Goal: Task Accomplishment & Management: Manage account settings

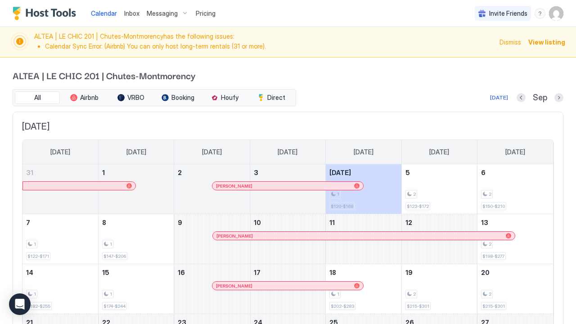
click at [537, 42] on span "View listing" at bounding box center [547, 41] width 37 height 9
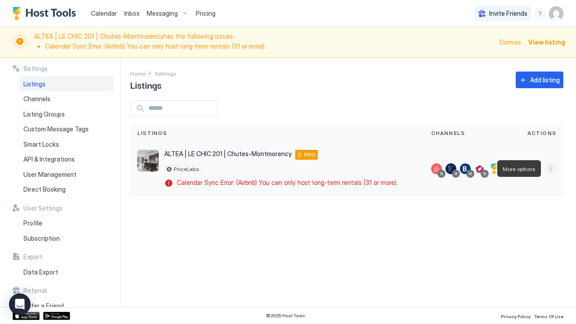
click at [552, 168] on button "More options" at bounding box center [551, 168] width 11 height 11
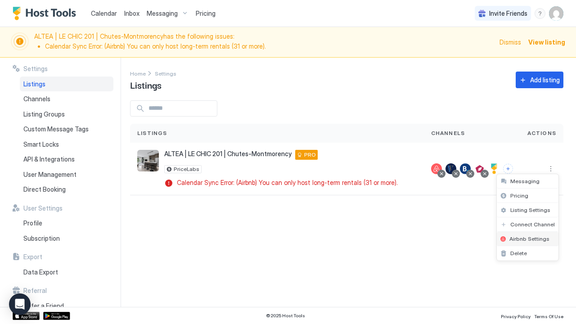
click at [535, 240] on span "Airbnb Settings" at bounding box center [530, 239] width 40 height 7
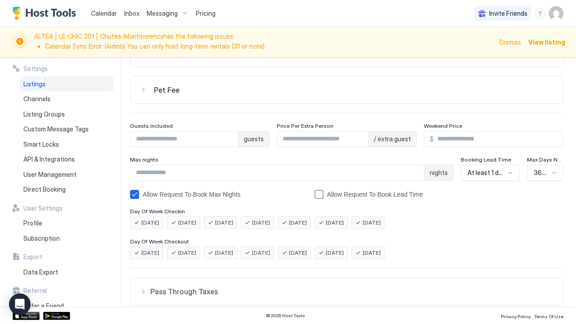
scroll to position [61, 0]
click at [30, 101] on span "Channels" at bounding box center [36, 99] width 27 height 8
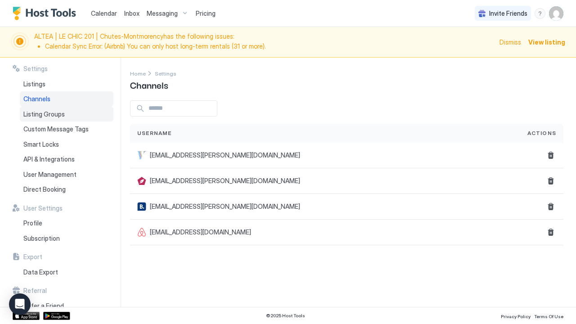
click at [35, 113] on span "Listing Groups" at bounding box center [43, 114] width 41 height 8
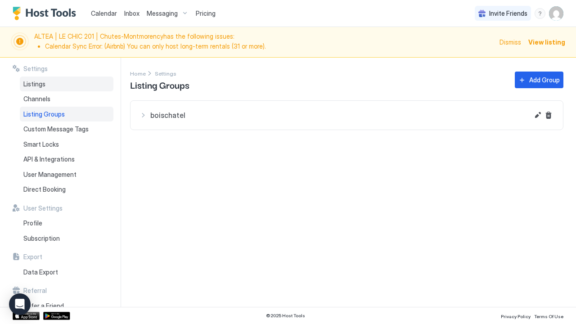
click at [37, 85] on span "Listings" at bounding box center [34, 84] width 22 height 8
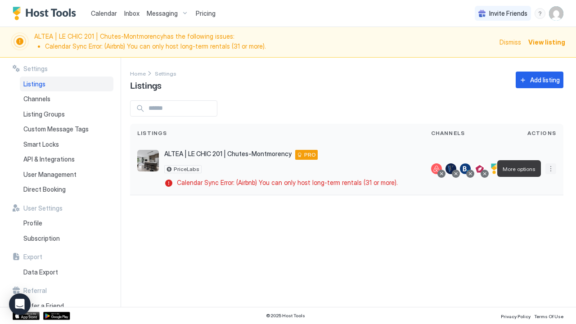
click at [553, 170] on button "More options" at bounding box center [551, 168] width 11 height 11
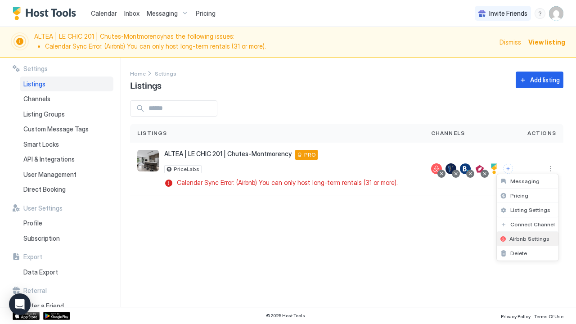
click at [537, 236] on span "Airbnb Settings" at bounding box center [530, 239] width 40 height 7
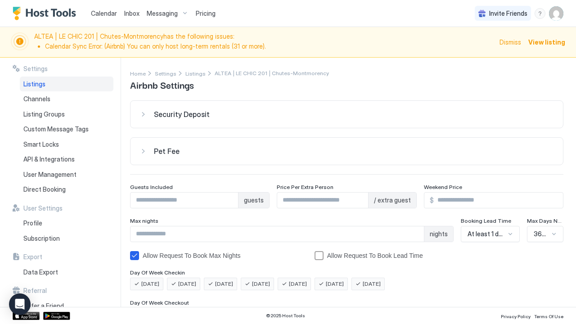
click at [145, 115] on div "Security Deposit" at bounding box center [347, 114] width 415 height 9
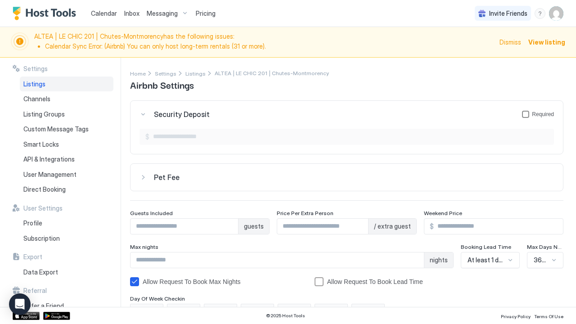
click at [525, 115] on div "securityDepositForm" at bounding box center [525, 114] width 7 height 7
click at [525, 115] on icon "securityDepositForm" at bounding box center [525, 114] width 5 height 5
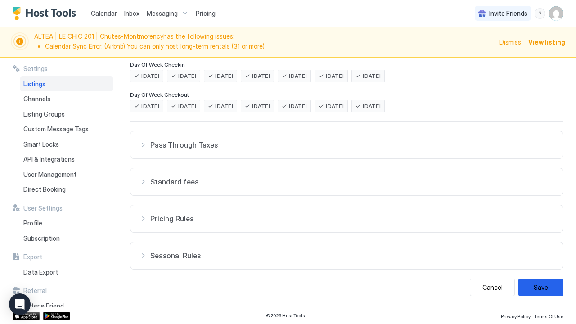
scroll to position [234, 0]
click at [145, 257] on div "Seasonal Rules" at bounding box center [347, 256] width 415 height 9
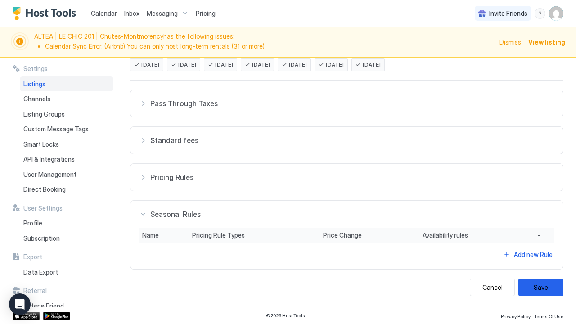
scroll to position [275, 0]
click at [140, 178] on div "Pricing Rules" at bounding box center [347, 177] width 415 height 9
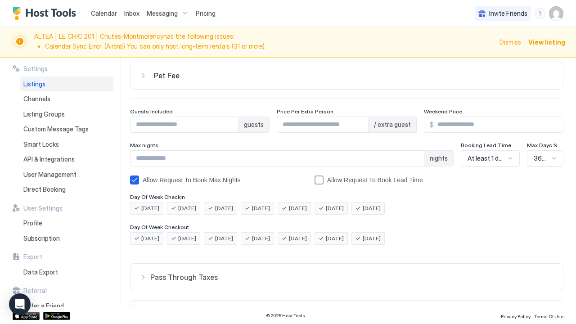
scroll to position [101, 0]
click at [545, 159] on div "365 Days selected, 14 of 14. 14 results available. Use Up and Down to choose op…" at bounding box center [545, 159] width 36 height 16
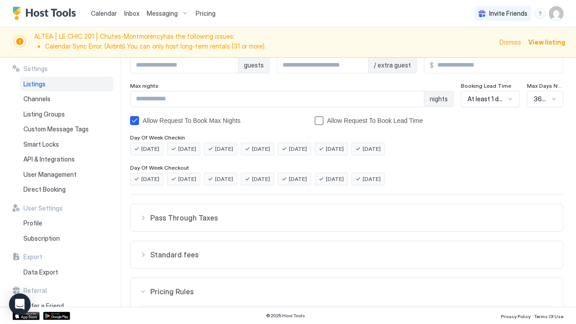
click at [493, 156] on div "Security Deposit Required $ Pet Fee $ Guests Included * guests Price Per Extra …" at bounding box center [347, 232] width 434 height 587
click at [544, 42] on span "View listing" at bounding box center [547, 41] width 37 height 9
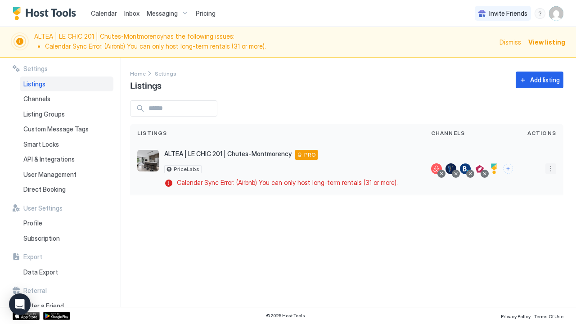
click at [552, 172] on button "More options" at bounding box center [551, 168] width 11 height 11
click at [540, 209] on span "Listing Settings" at bounding box center [531, 210] width 40 height 7
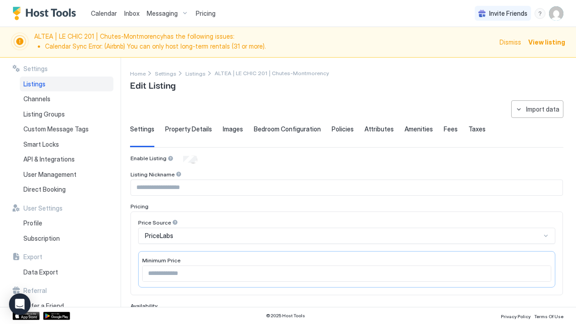
click at [197, 132] on span "Property Details" at bounding box center [188, 129] width 47 height 8
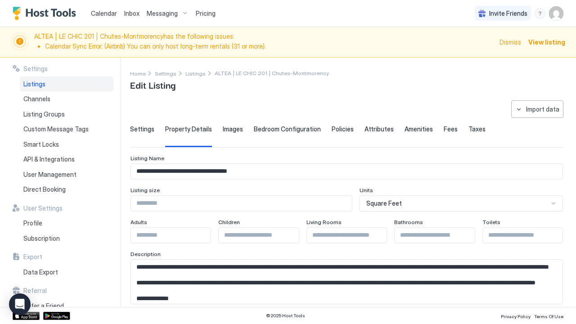
click at [229, 132] on span "Images" at bounding box center [233, 129] width 20 height 8
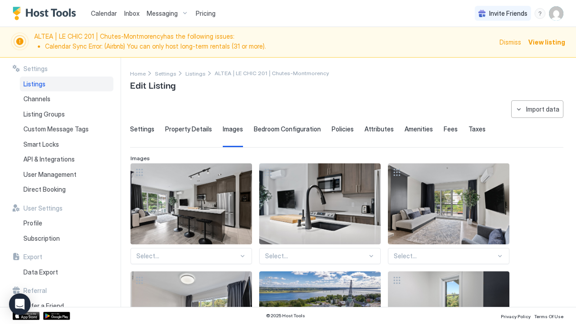
click at [263, 132] on span "Bedroom Configuration" at bounding box center [287, 129] width 67 height 8
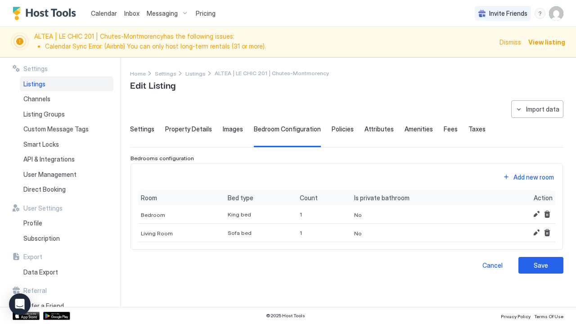
click at [333, 127] on span "Policies" at bounding box center [343, 129] width 22 height 8
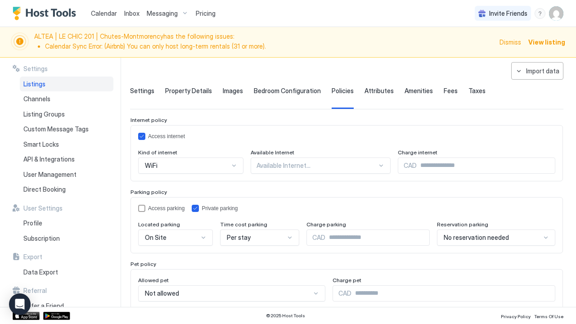
scroll to position [37, 0]
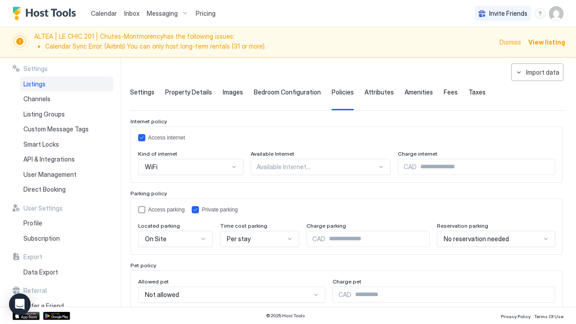
click at [368, 92] on span "Attributes" at bounding box center [379, 92] width 29 height 8
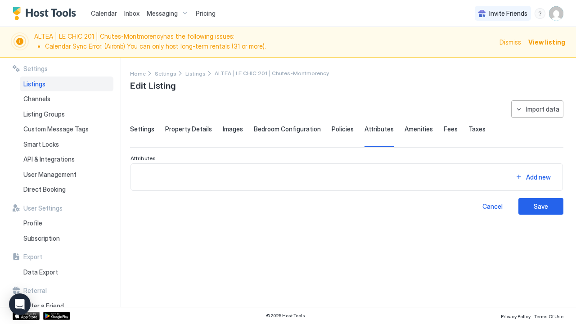
click at [410, 129] on span "Amenities" at bounding box center [419, 129] width 28 height 8
click at [444, 128] on span "Fees" at bounding box center [451, 129] width 14 height 8
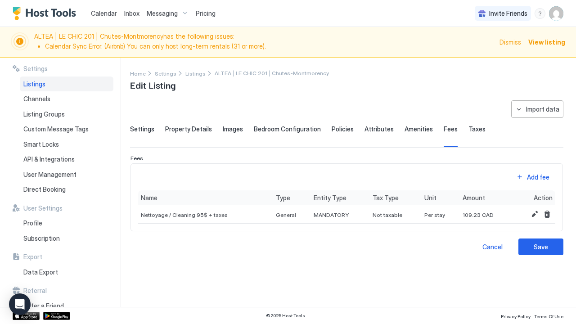
click at [472, 128] on span "Taxes" at bounding box center [477, 129] width 17 height 8
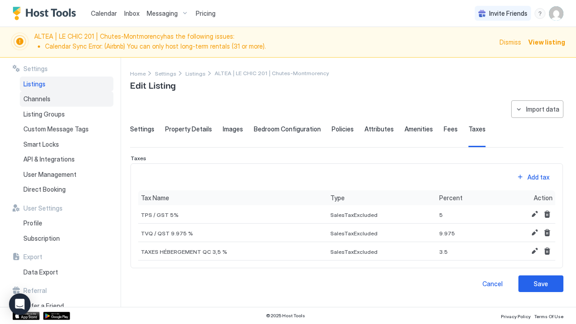
click at [32, 100] on span "Channels" at bounding box center [36, 99] width 27 height 8
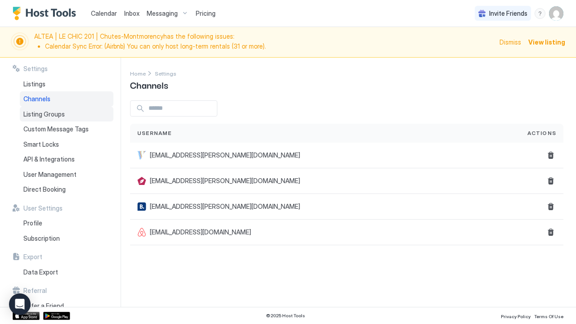
click at [37, 113] on span "Listing Groups" at bounding box center [43, 114] width 41 height 8
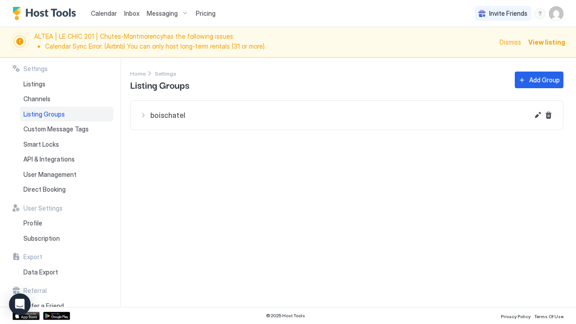
click at [545, 41] on span "View listing" at bounding box center [547, 41] width 37 height 9
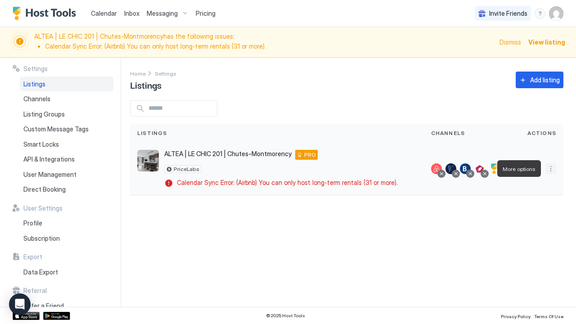
click at [552, 169] on button "More options" at bounding box center [551, 168] width 11 height 11
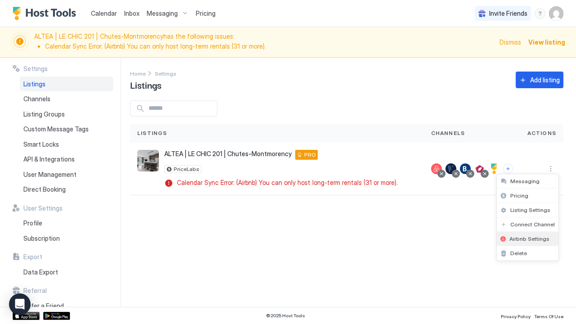
click at [536, 240] on span "Airbnb Settings" at bounding box center [530, 239] width 40 height 7
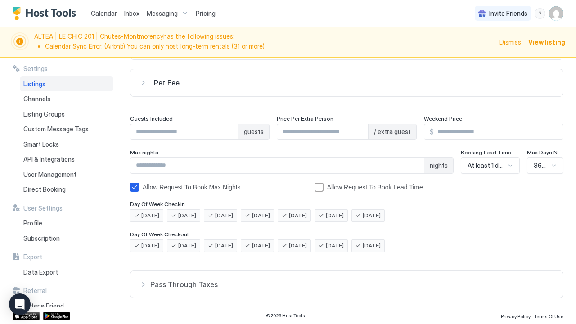
scroll to position [67, 0]
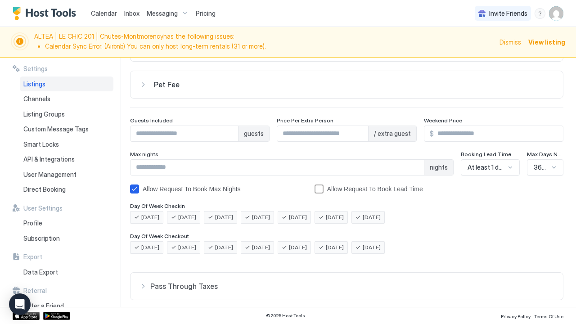
click at [539, 41] on span "View listing" at bounding box center [547, 41] width 37 height 9
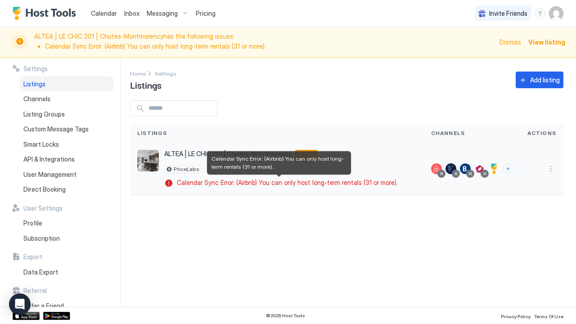
click at [352, 185] on span "Calendar Sync Error: (Airbnb) You can only host long-term rentals (31 or more)." at bounding box center [287, 183] width 221 height 8
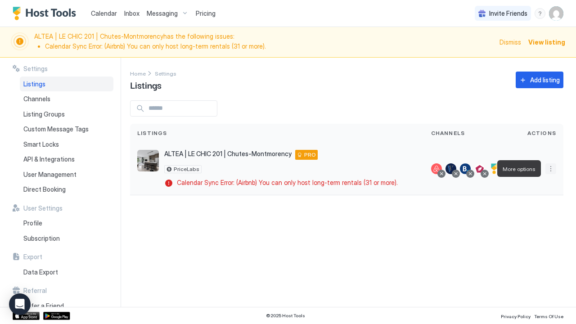
click at [551, 169] on button "More options" at bounding box center [551, 168] width 11 height 11
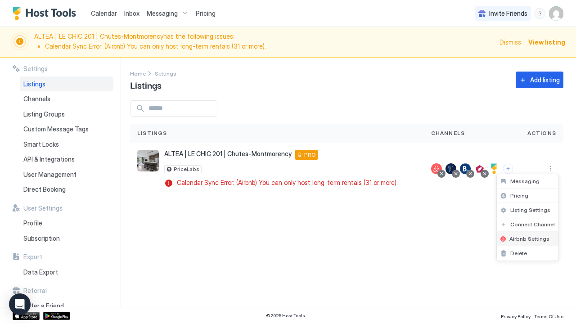
click at [540, 239] on span "Airbnb Settings" at bounding box center [530, 239] width 40 height 7
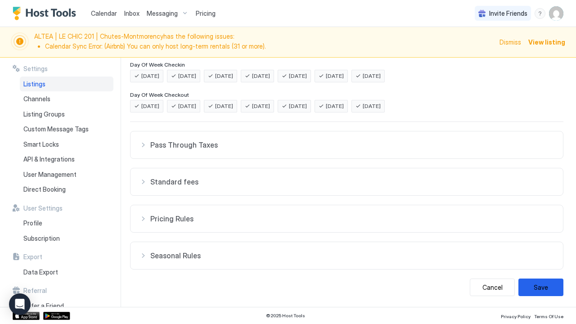
scroll to position [208, 0]
click at [142, 147] on div "Pass Through Taxes" at bounding box center [347, 145] width 415 height 9
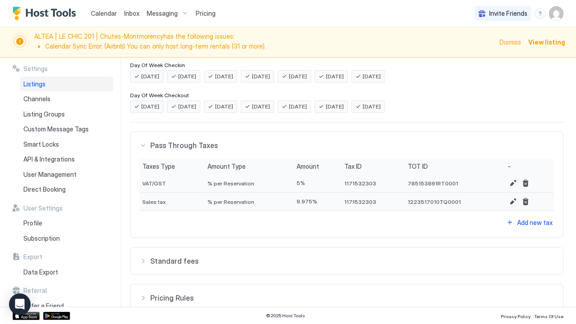
click at [146, 259] on div "Standard fees" at bounding box center [347, 261] width 415 height 9
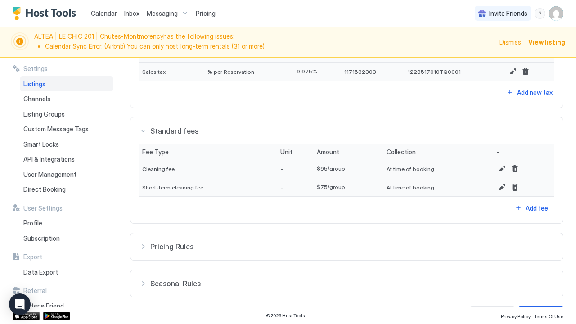
scroll to position [340, 0]
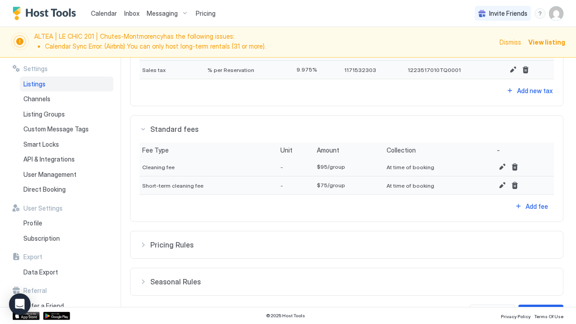
click at [142, 245] on div "Pricing Rules" at bounding box center [347, 245] width 415 height 9
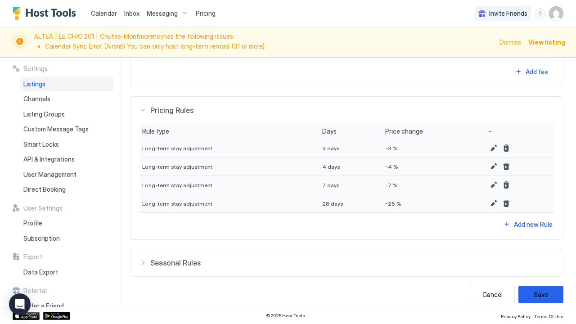
scroll to position [478, 0]
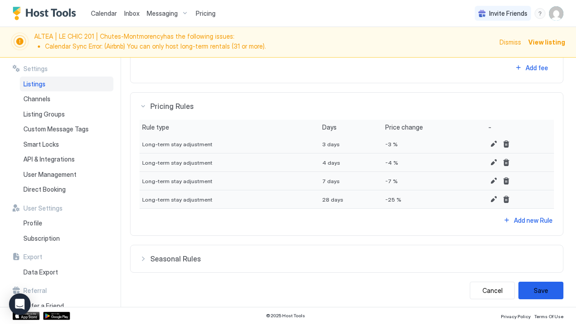
click at [145, 259] on div "Seasonal Rules" at bounding box center [347, 258] width 415 height 9
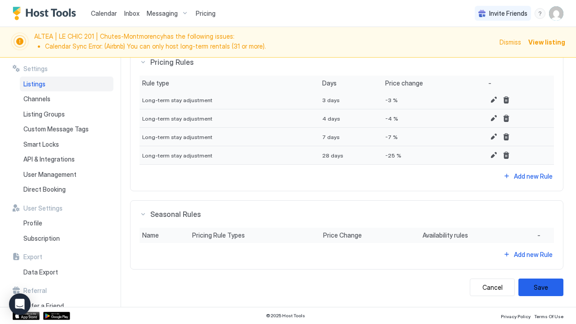
scroll to position [521, 0]
click at [53, 112] on span "Listing Groups" at bounding box center [43, 114] width 41 height 8
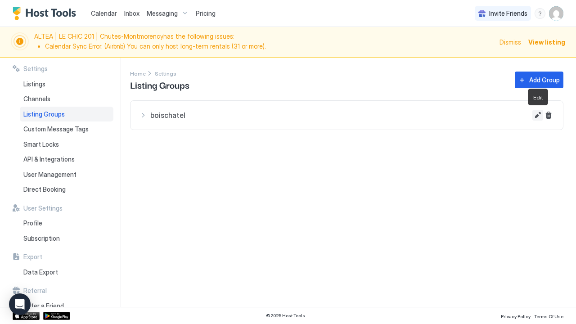
click at [535, 115] on button "Edit" at bounding box center [538, 115] width 11 height 11
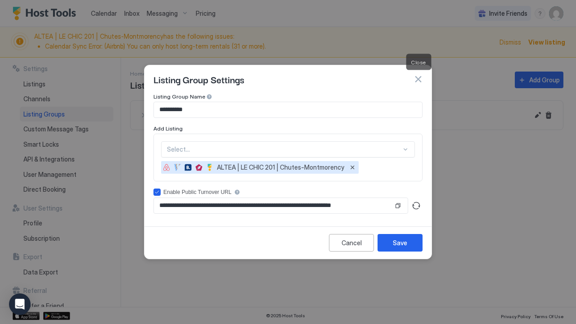
click at [419, 77] on button "button" at bounding box center [418, 79] width 9 height 9
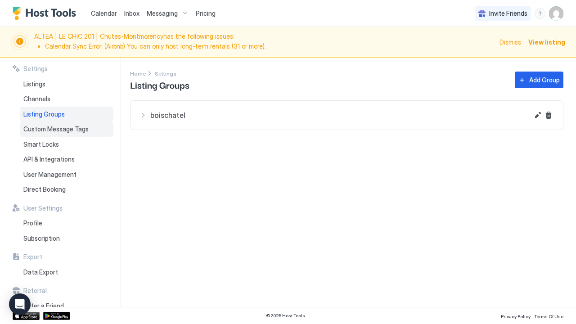
click at [64, 131] on span "Custom Message Tags" at bounding box center [55, 129] width 65 height 8
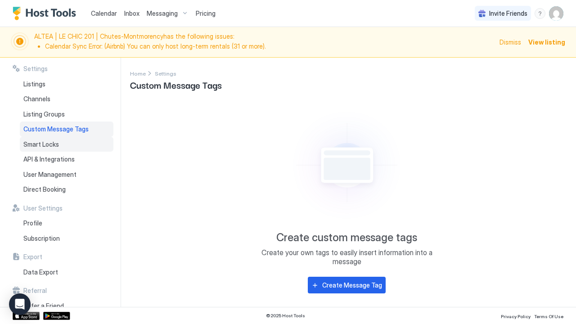
click at [60, 141] on div "Smart Locks" at bounding box center [67, 144] width 94 height 15
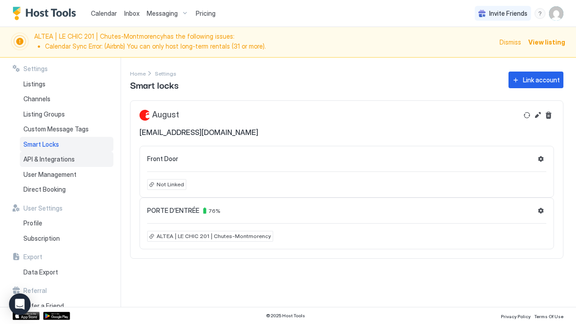
click at [59, 158] on span "API & Integrations" at bounding box center [48, 159] width 51 height 8
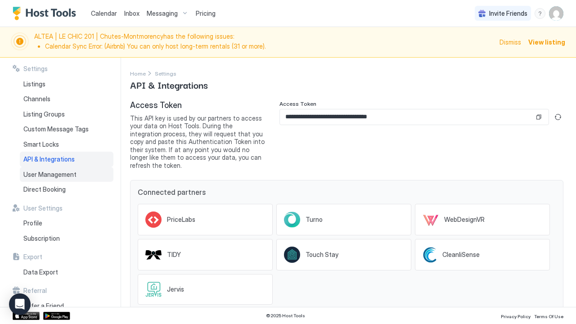
click at [60, 172] on span "User Management" at bounding box center [49, 175] width 53 height 8
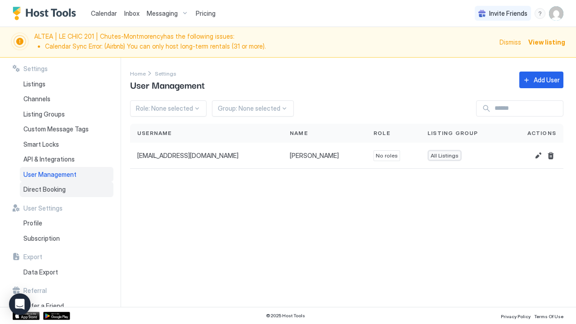
click at [58, 186] on span "Direct Booking" at bounding box center [44, 190] width 42 height 8
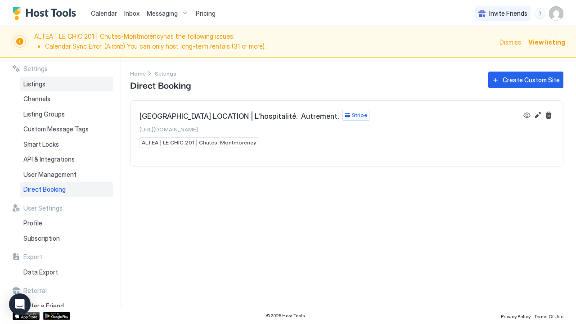
click at [35, 85] on span "Listings" at bounding box center [34, 84] width 22 height 8
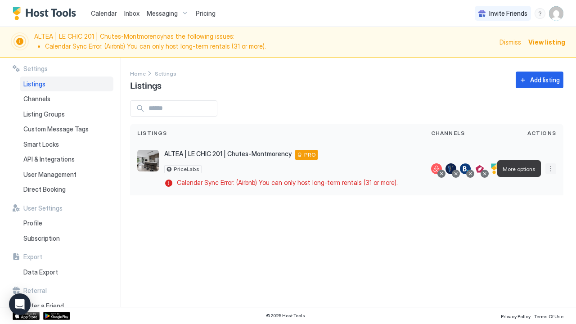
click at [552, 168] on button "More options" at bounding box center [551, 168] width 11 height 11
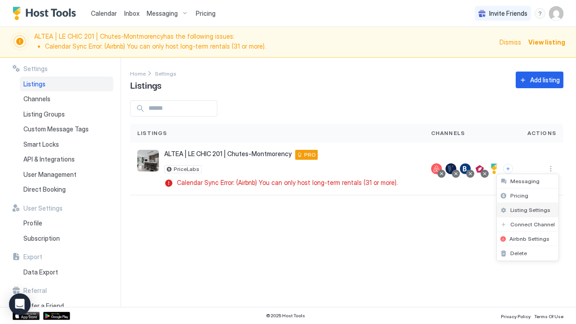
click at [540, 211] on span "Listing Settings" at bounding box center [531, 210] width 40 height 7
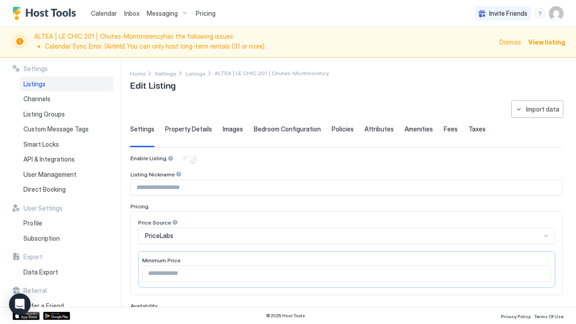
click at [190, 131] on span "Property Details" at bounding box center [188, 129] width 47 height 8
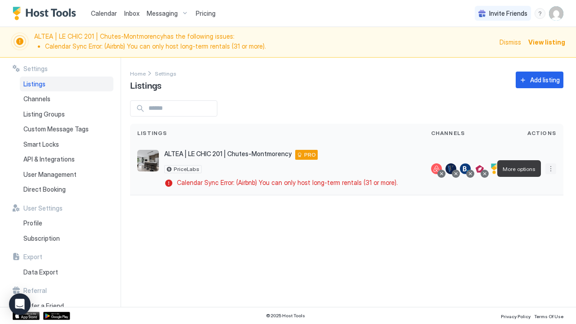
click at [554, 168] on button "More options" at bounding box center [551, 168] width 11 height 11
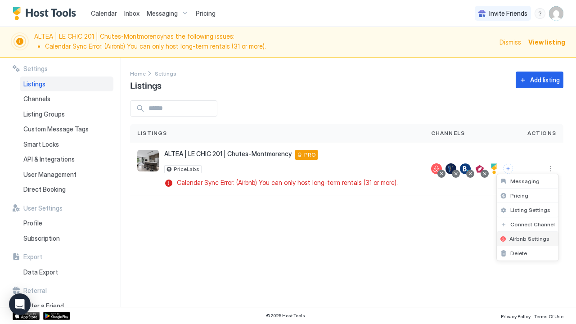
click at [540, 240] on span "Airbnb Settings" at bounding box center [530, 239] width 40 height 7
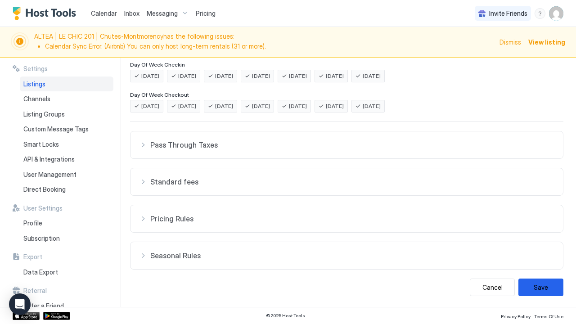
scroll to position [208, 0]
click at [169, 216] on span "Pricing Rules" at bounding box center [352, 219] width 404 height 9
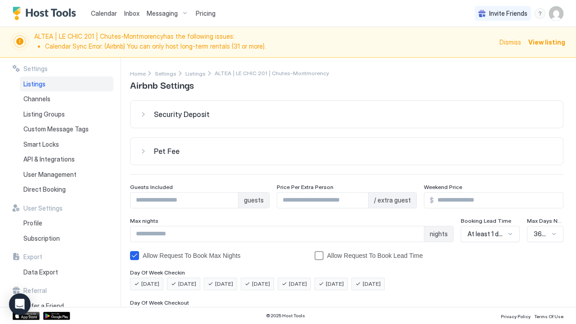
scroll to position [0, 0]
click at [45, 97] on span "Channels" at bounding box center [36, 99] width 27 height 8
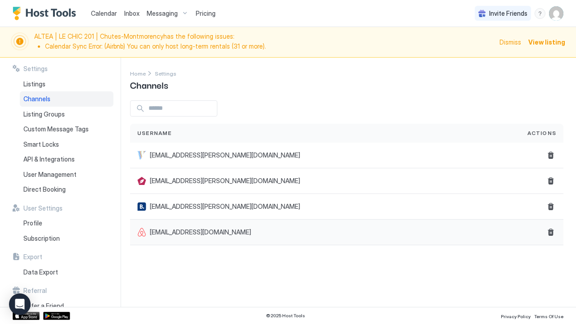
click at [480, 240] on div "[EMAIL_ADDRESS][DOMAIN_NAME]" at bounding box center [325, 233] width 390 height 26
click at [551, 232] on button "Delete" at bounding box center [551, 232] width 11 height 11
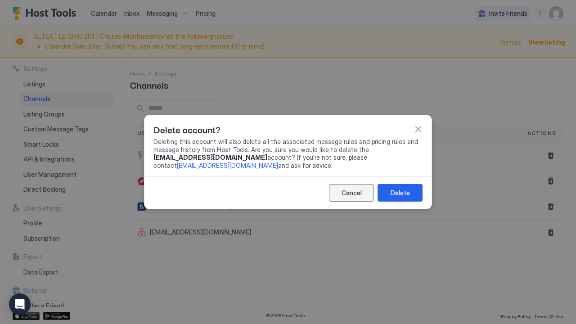
click at [356, 190] on div "Cancel" at bounding box center [352, 192] width 20 height 9
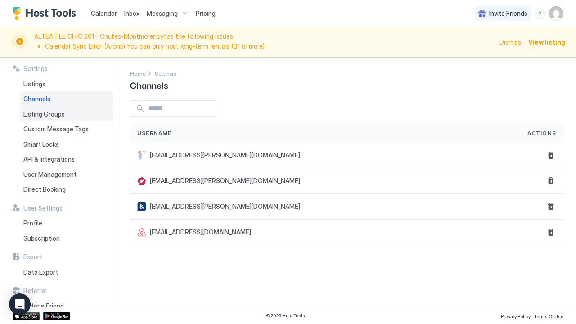
click at [35, 113] on span "Listing Groups" at bounding box center [43, 114] width 41 height 8
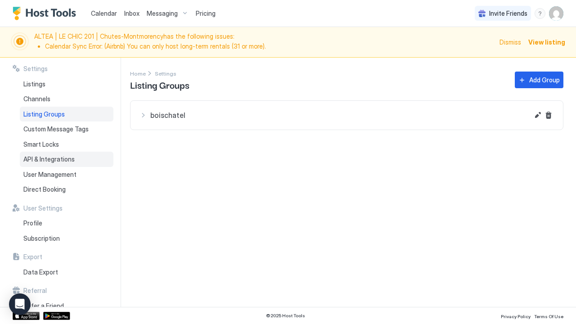
click at [35, 155] on span "API & Integrations" at bounding box center [48, 159] width 51 height 8
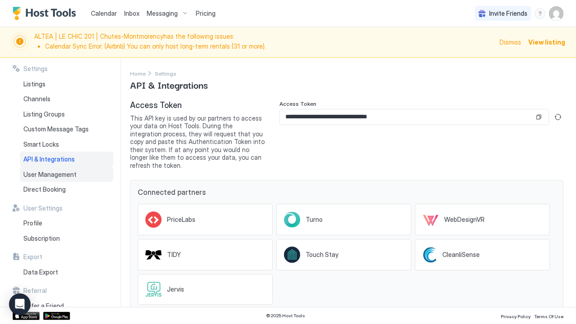
click at [36, 177] on div "User Management" at bounding box center [67, 174] width 94 height 15
